Goal: Task Accomplishment & Management: Manage account settings

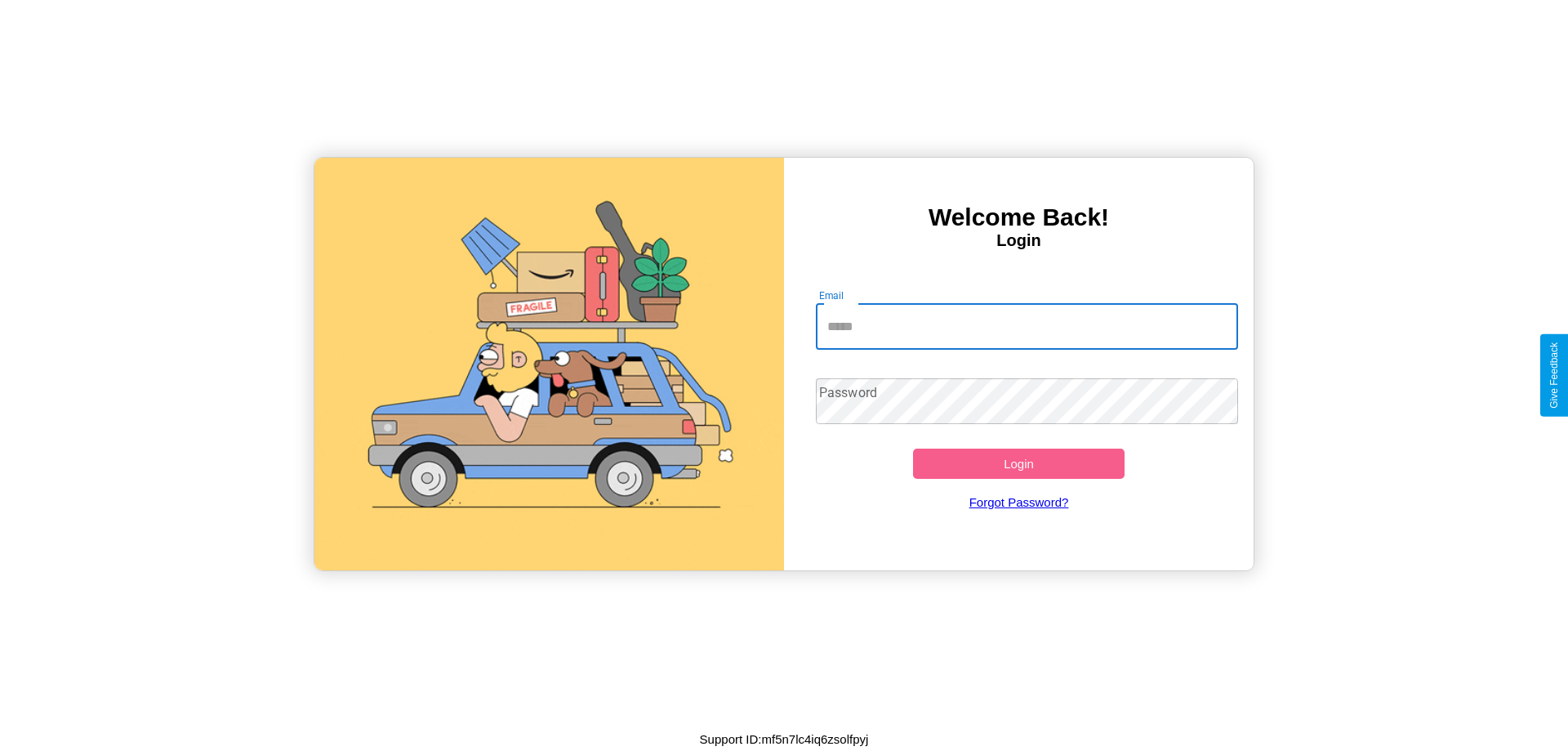
click at [1026, 326] on input "Email" at bounding box center [1027, 327] width 423 height 46
type input "**********"
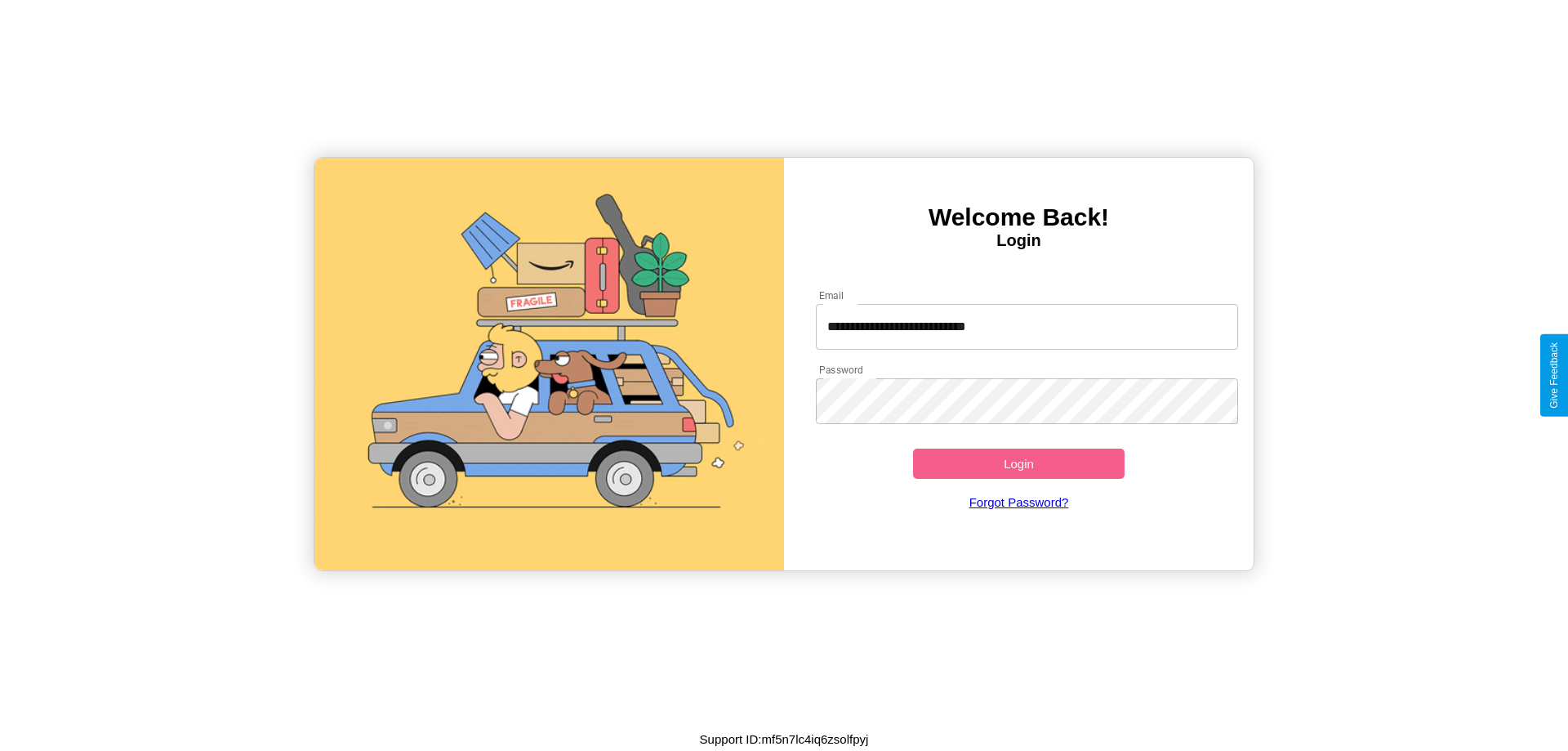
click at [1018, 463] on button "Login" at bounding box center [1018, 463] width 211 height 30
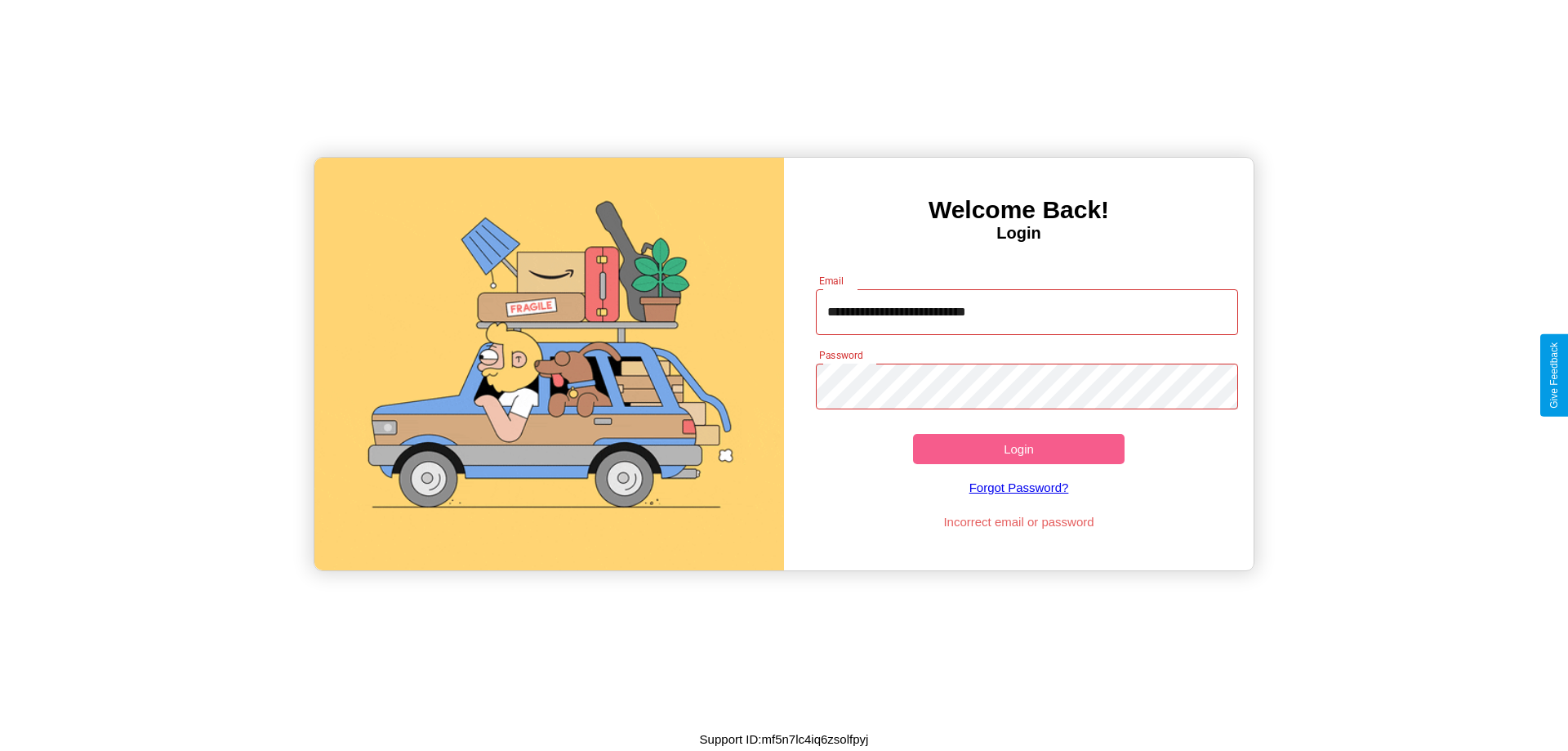
click at [1018, 449] on button "Login" at bounding box center [1018, 449] width 211 height 30
